Goal: Find specific page/section: Find specific page/section

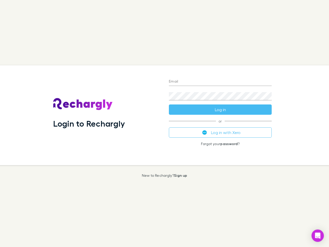
click at [164, 123] on div "Login to Rechargly" at bounding box center [107, 115] width 116 height 100
click at [220, 82] on input "Email" at bounding box center [220, 82] width 103 height 8
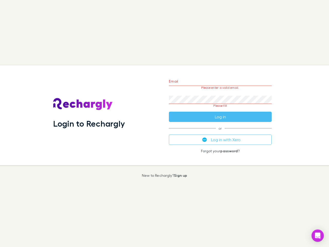
click at [220, 109] on form "Email Please enter a valid email. Password Please fill Log in" at bounding box center [220, 97] width 103 height 48
click at [220, 132] on div "Email Please enter a valid email. Password Please fill Log in or Log in with Xe…" at bounding box center [220, 115] width 111 height 100
click at [317, 235] on icon "Open Intercom Messenger" at bounding box center [317, 235] width 5 height 6
